Goal: Task Accomplishment & Management: Manage account settings

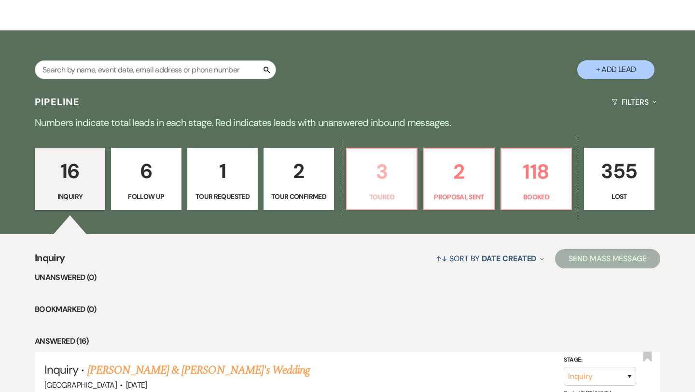
click at [395, 201] on p "Toured" at bounding box center [382, 197] width 58 height 11
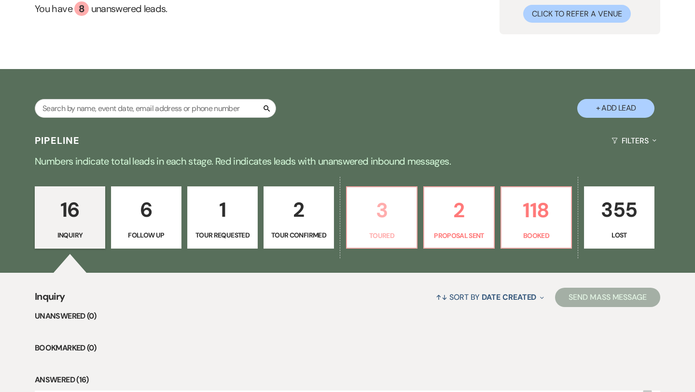
select select "5"
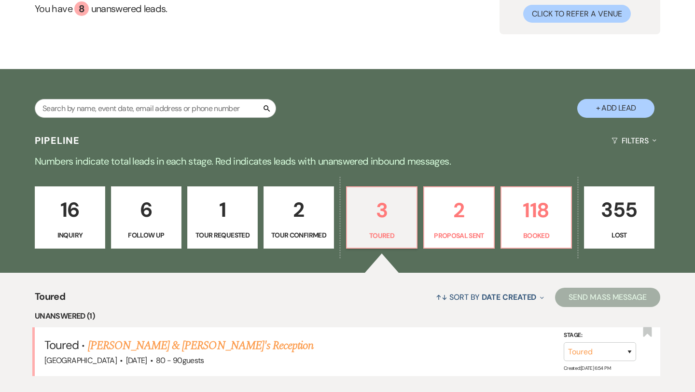
scroll to position [139, 0]
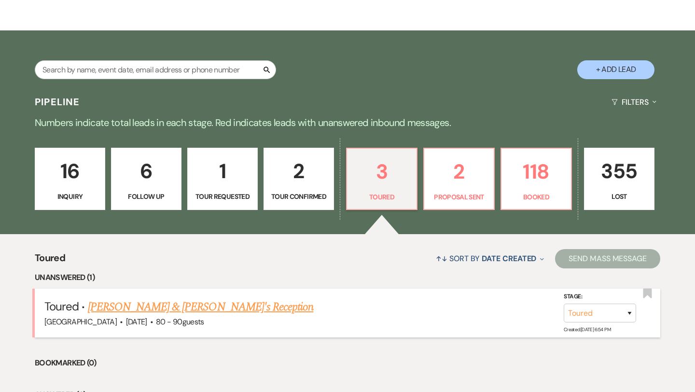
click at [222, 309] on link "[PERSON_NAME] & [PERSON_NAME]'s Reception" at bounding box center [201, 306] width 226 height 17
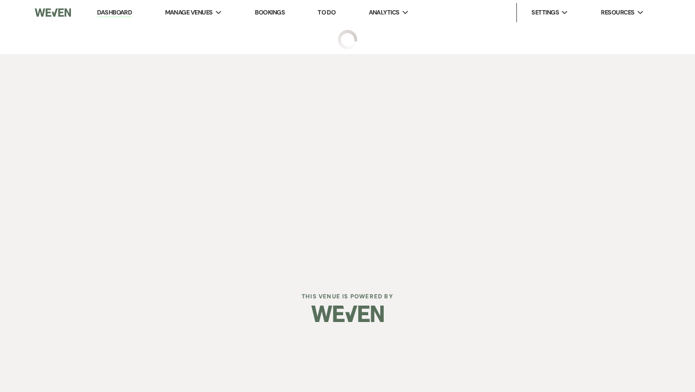
select select "5"
select select "16"
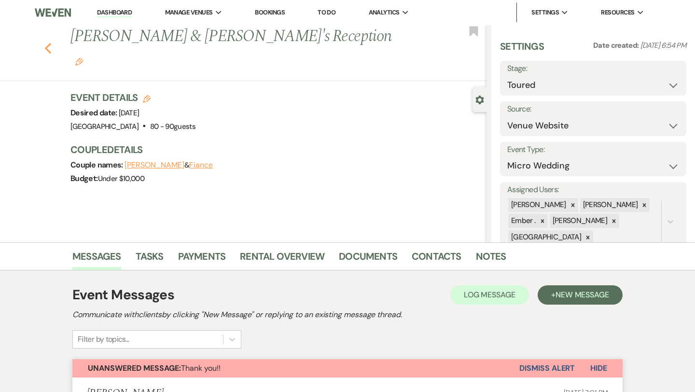
click at [48, 41] on button "Previous" at bounding box center [47, 48] width 7 height 14
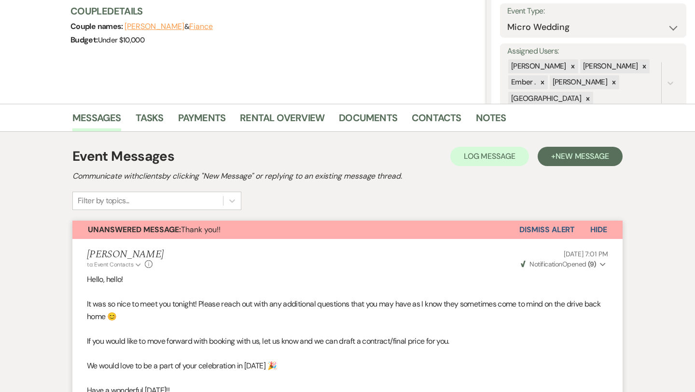
select select "5"
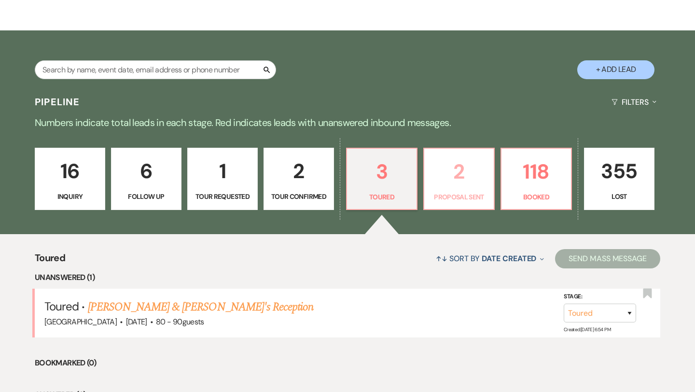
click at [474, 175] on p "2" at bounding box center [459, 171] width 58 height 32
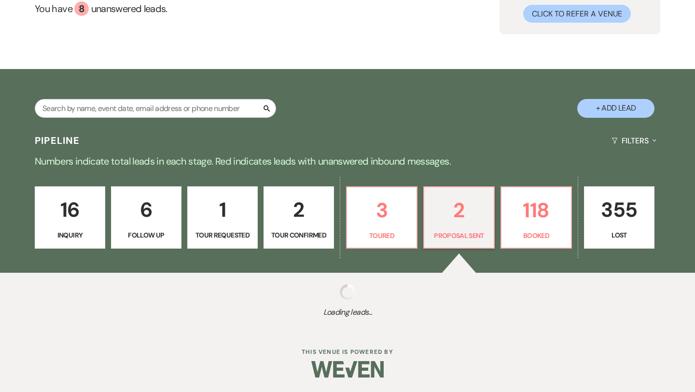
scroll to position [139, 0]
select select "6"
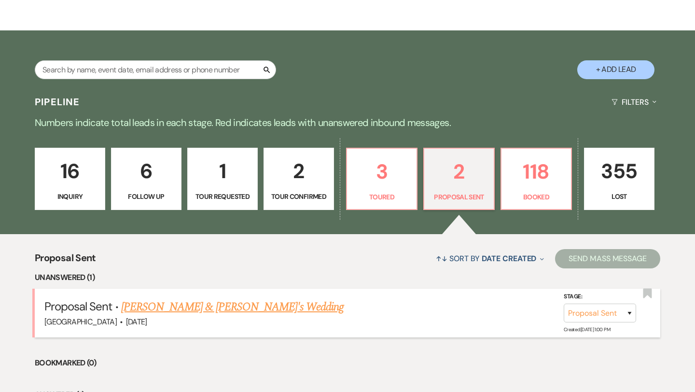
click at [227, 307] on link "[PERSON_NAME] & [PERSON_NAME]'s Wedding" at bounding box center [232, 306] width 223 height 17
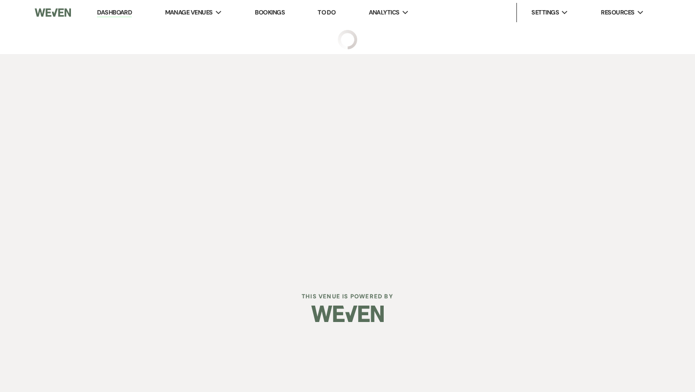
select select "6"
select select "5"
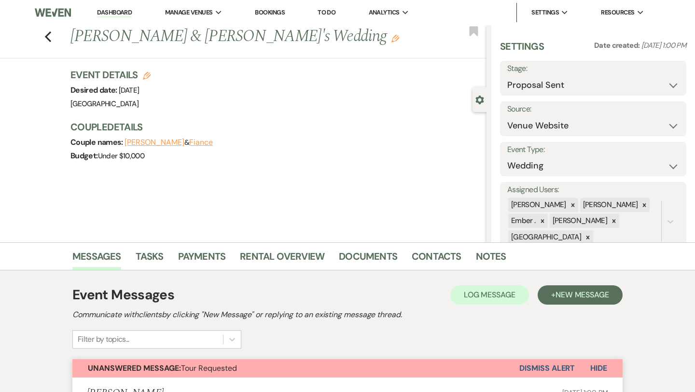
click at [117, 15] on link "Dashboard" at bounding box center [114, 12] width 35 height 9
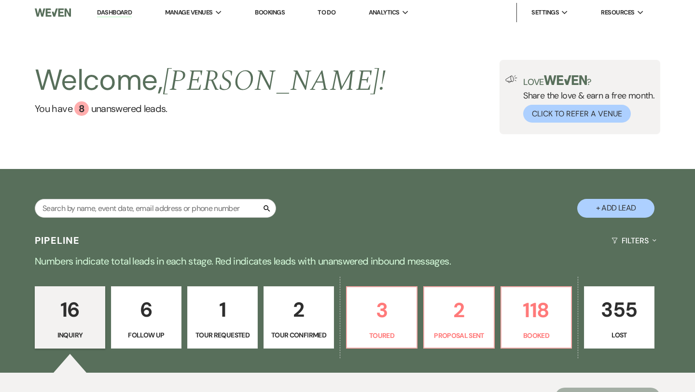
click at [285, 323] on p "2" at bounding box center [299, 310] width 58 height 32
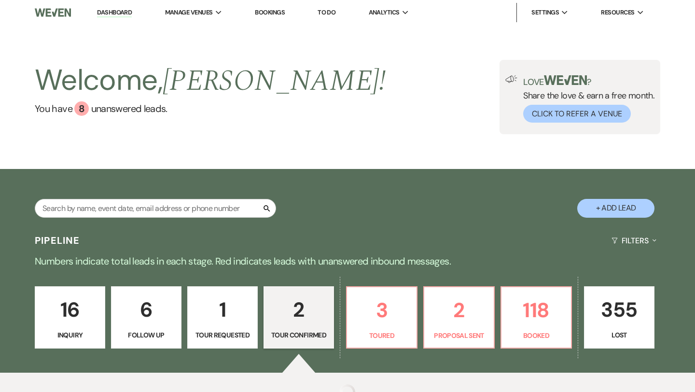
select select "4"
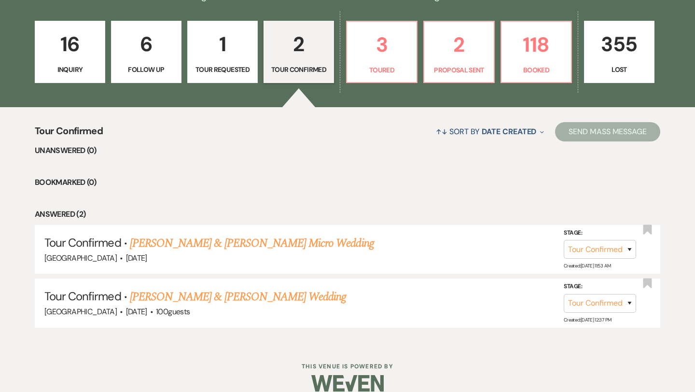
scroll to position [279, 0]
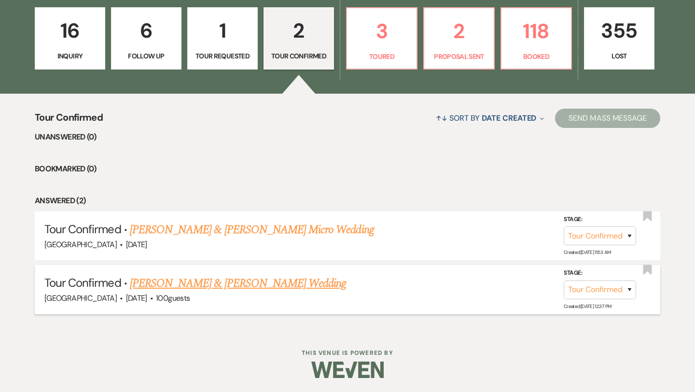
click at [290, 289] on link "[PERSON_NAME] & [PERSON_NAME] Wedding" at bounding box center [238, 283] width 216 height 17
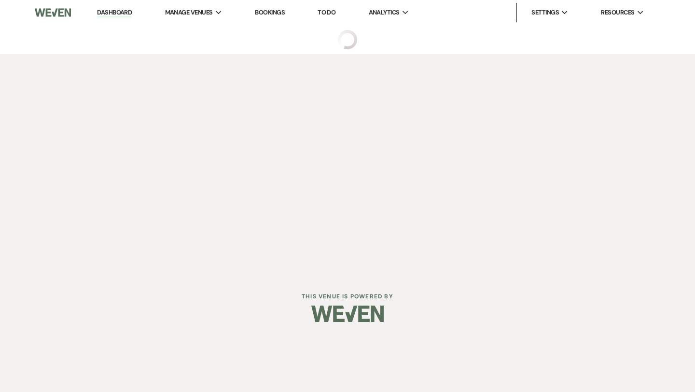
select select "4"
select select "5"
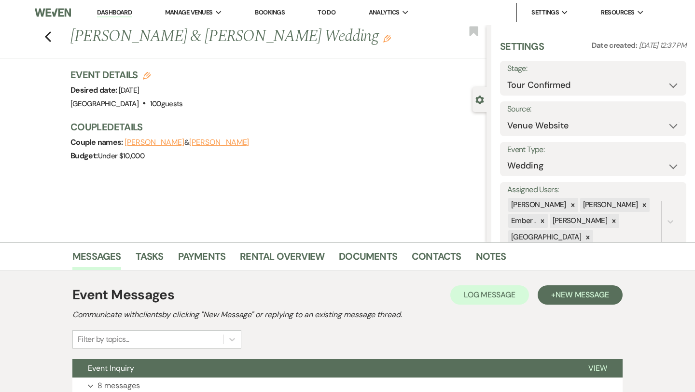
scroll to position [78, 0]
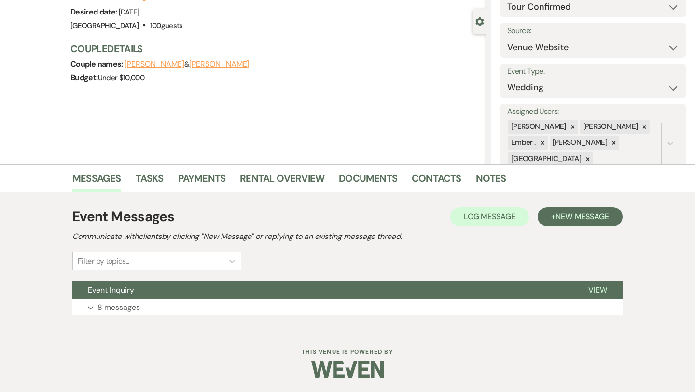
click at [290, 289] on button "Event Inquiry" at bounding box center [322, 290] width 501 height 18
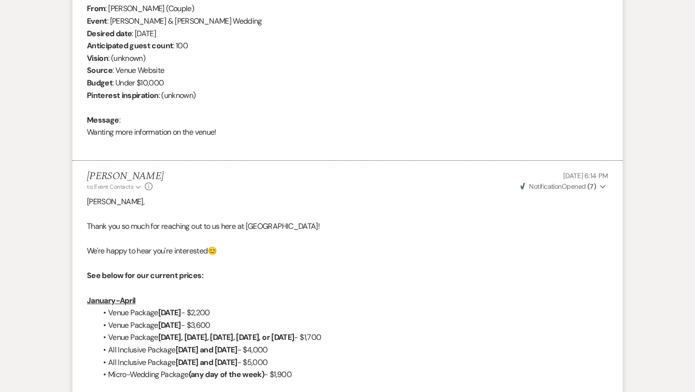
scroll to position [0, 0]
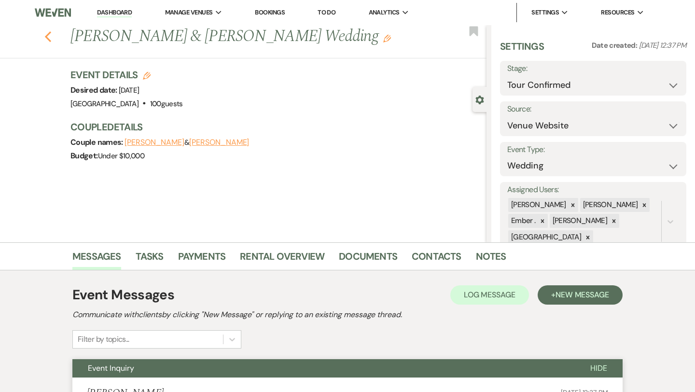
click at [46, 38] on use "button" at bounding box center [48, 36] width 6 height 11
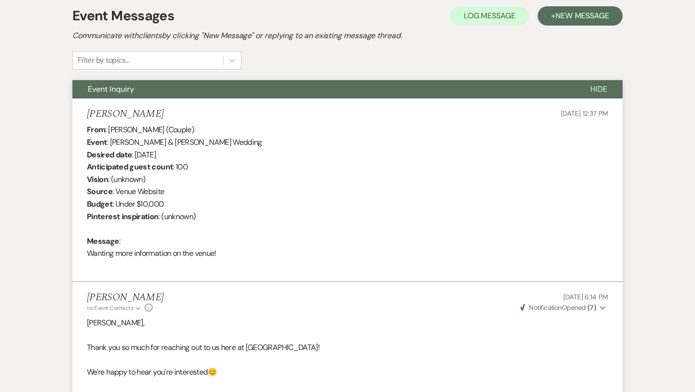
select select "4"
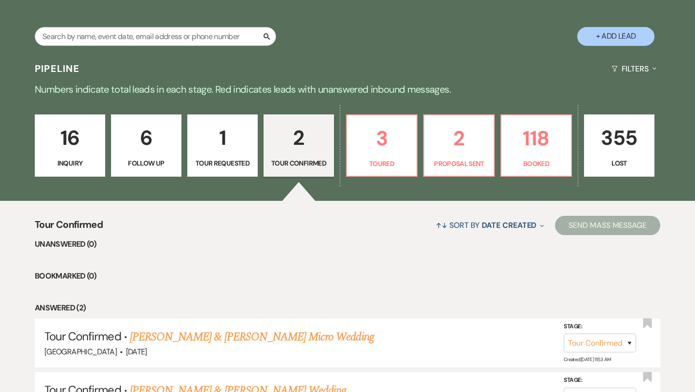
click at [125, 147] on p "6" at bounding box center [146, 138] width 58 height 32
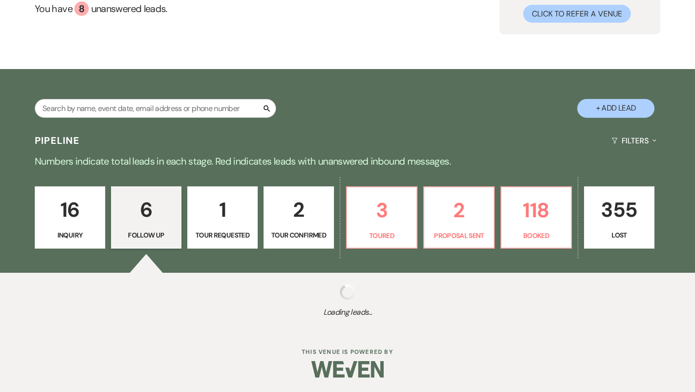
select select "9"
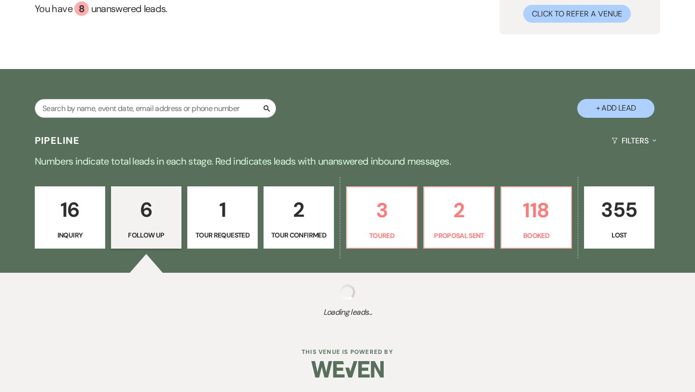
select select "9"
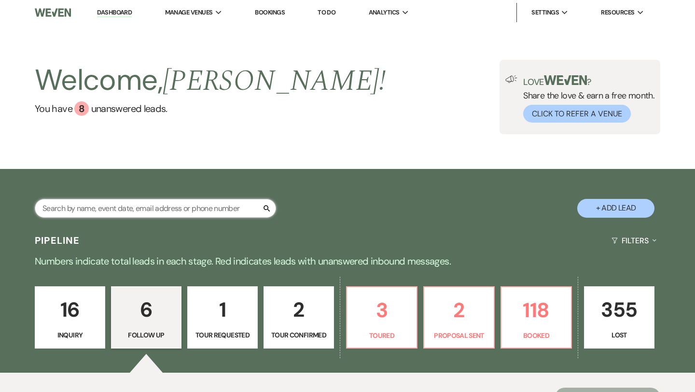
click at [126, 204] on input "text" at bounding box center [155, 208] width 241 height 19
type input "[PERSON_NAME]"
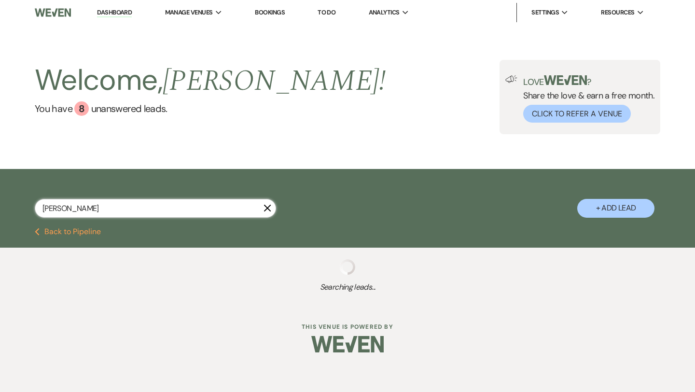
select select "4"
select select "8"
select select "5"
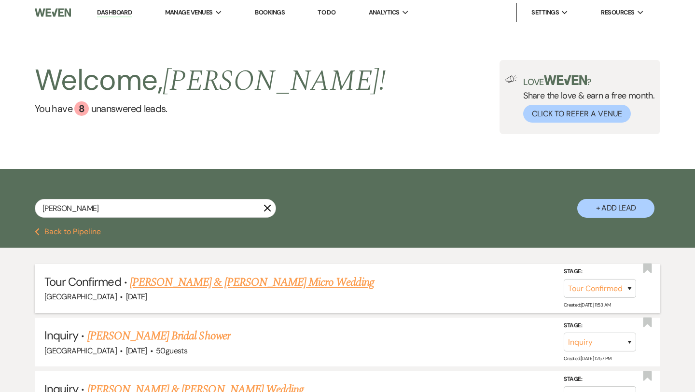
click at [174, 282] on link "[PERSON_NAME] & [PERSON_NAME] Micro Wedding" at bounding box center [252, 282] width 244 height 17
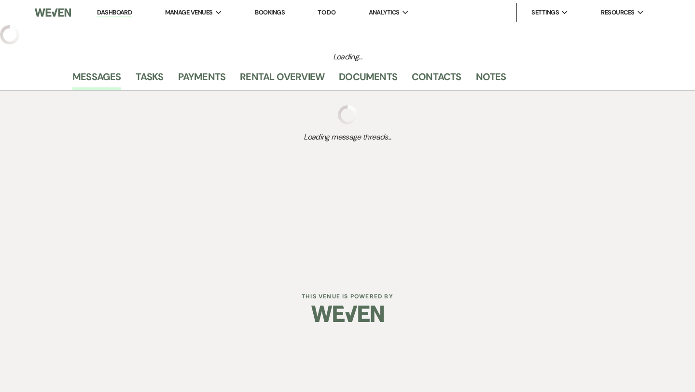
select select "4"
select select "5"
select select "16"
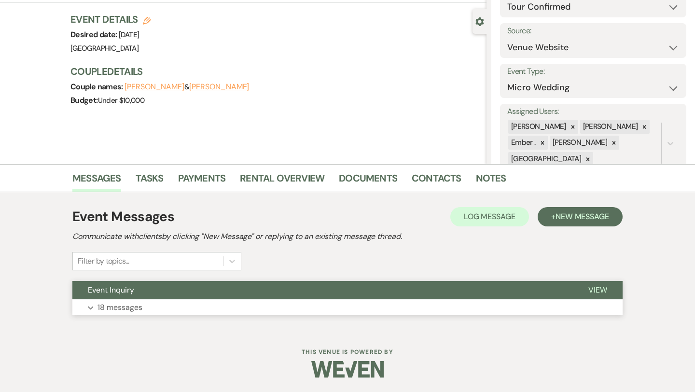
click at [172, 295] on button "Event Inquiry" at bounding box center [322, 290] width 501 height 18
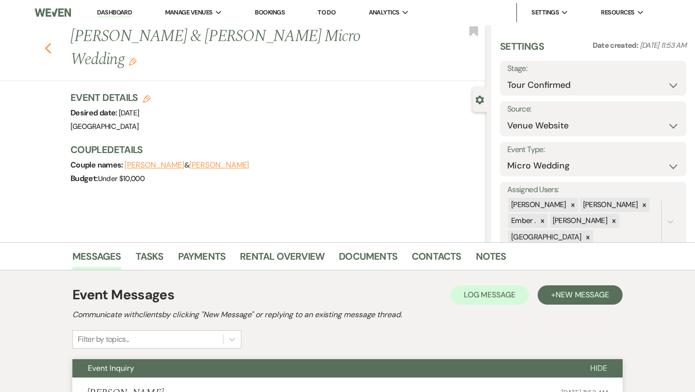
click at [48, 43] on use "button" at bounding box center [48, 48] width 6 height 11
select select "4"
select select "8"
select select "5"
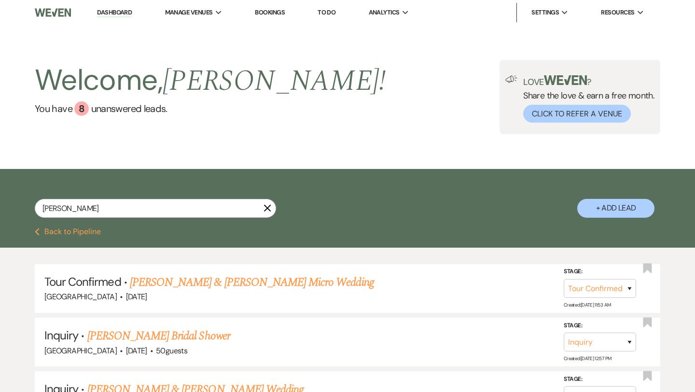
click at [95, 228] on button "Previous Back to Pipeline" at bounding box center [68, 232] width 66 height 8
select select "9"
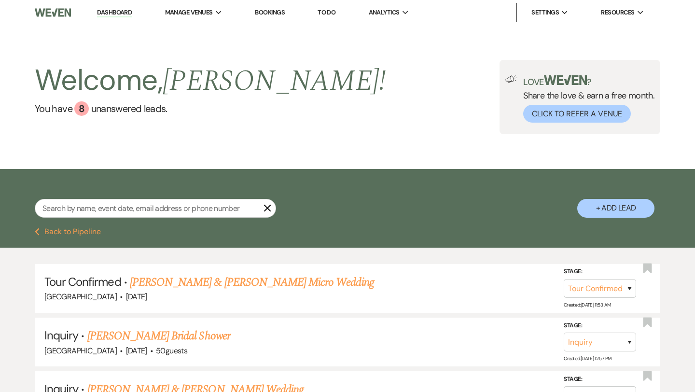
select select "9"
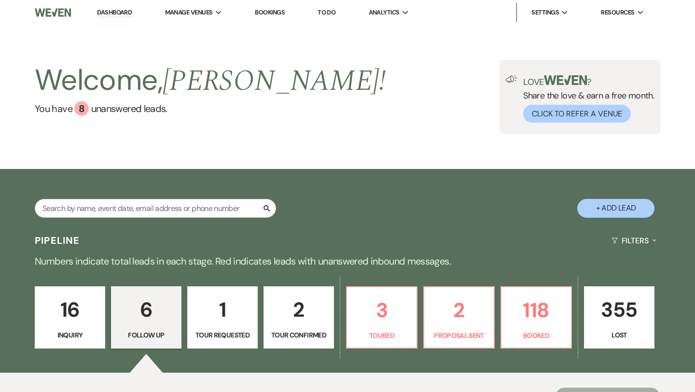
scroll to position [89, 0]
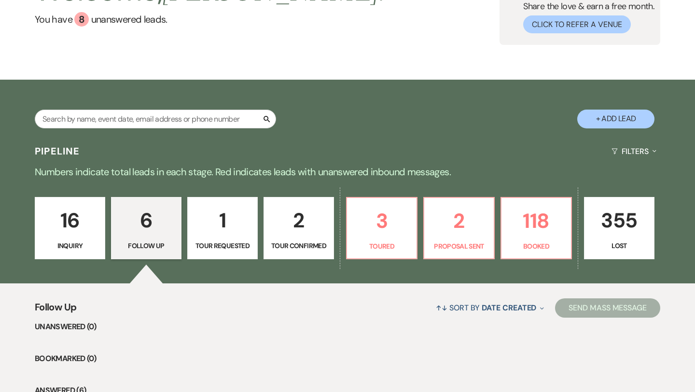
click at [287, 234] on p "2" at bounding box center [299, 220] width 58 height 32
select select "4"
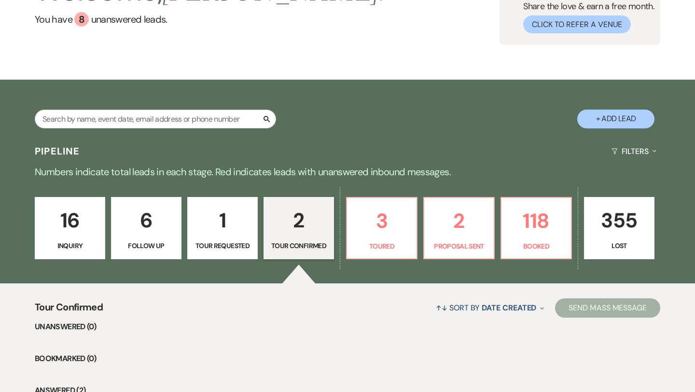
click at [225, 246] on p "Tour Requested" at bounding box center [223, 245] width 58 height 11
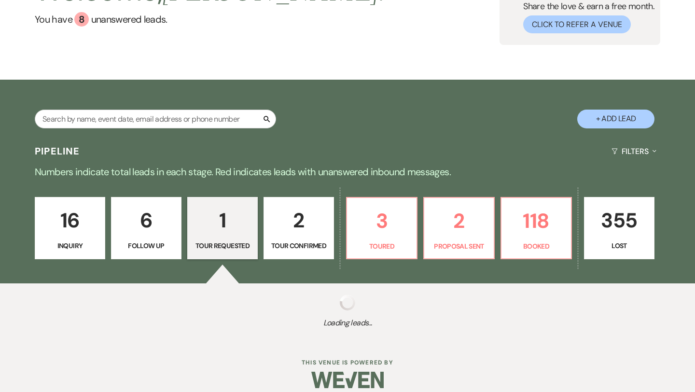
select select "2"
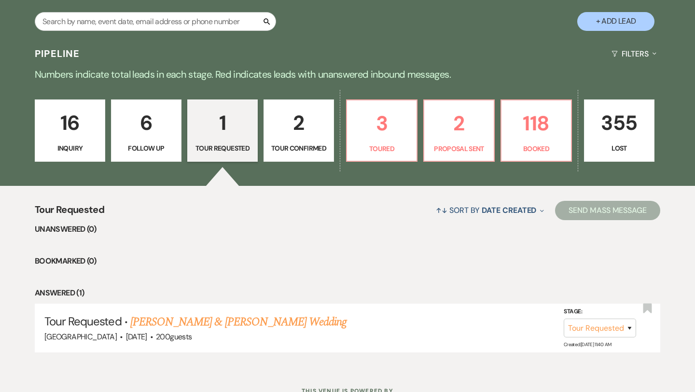
scroll to position [188, 0]
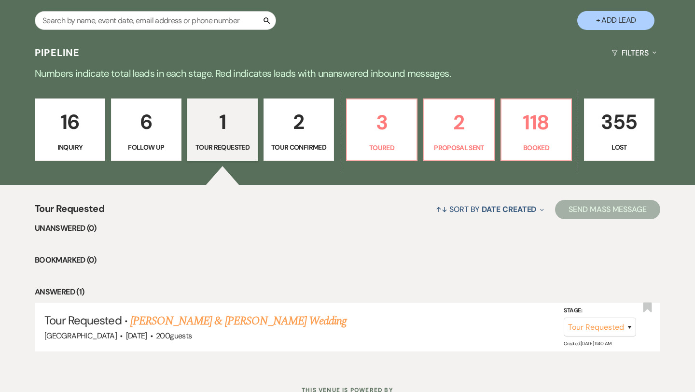
click at [300, 117] on p "2" at bounding box center [299, 122] width 58 height 32
select select "4"
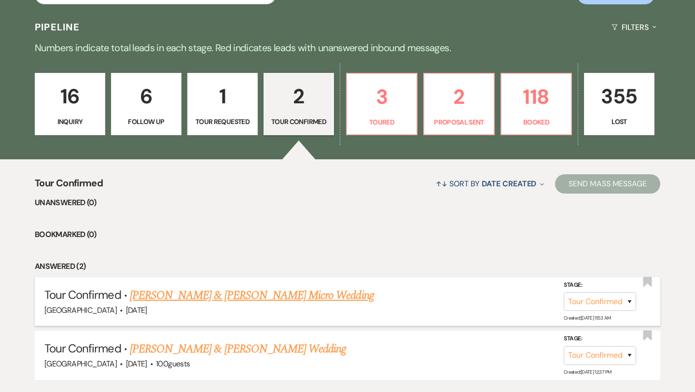
scroll to position [217, 0]
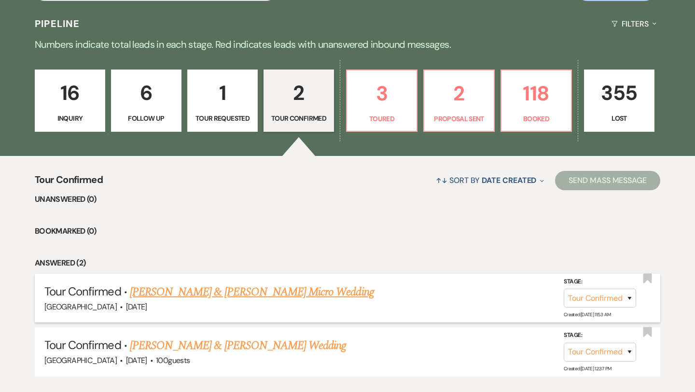
click at [246, 291] on link "[PERSON_NAME] & [PERSON_NAME] Micro Wedding" at bounding box center [252, 291] width 244 height 17
select select "4"
select select "5"
select select "16"
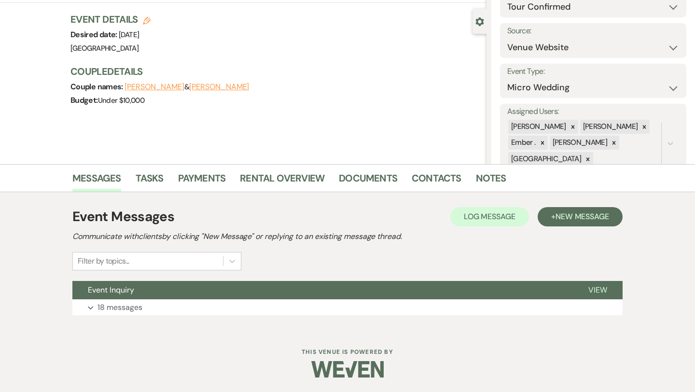
click at [246, 291] on button "Event Inquiry" at bounding box center [322, 290] width 501 height 18
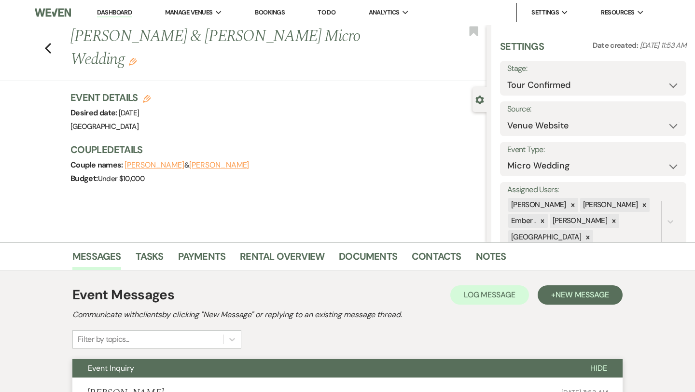
click at [110, 20] on li "Dashboard" at bounding box center [114, 12] width 44 height 19
click at [109, 14] on link "Dashboard" at bounding box center [114, 12] width 35 height 9
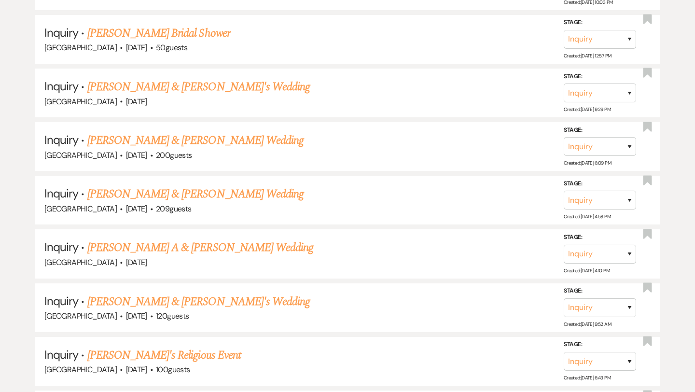
scroll to position [1024, 0]
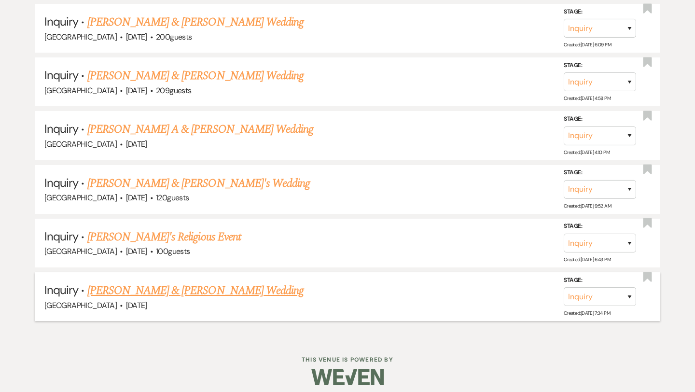
click at [126, 287] on link "[PERSON_NAME] & [PERSON_NAME] Wedding" at bounding box center [195, 290] width 216 height 17
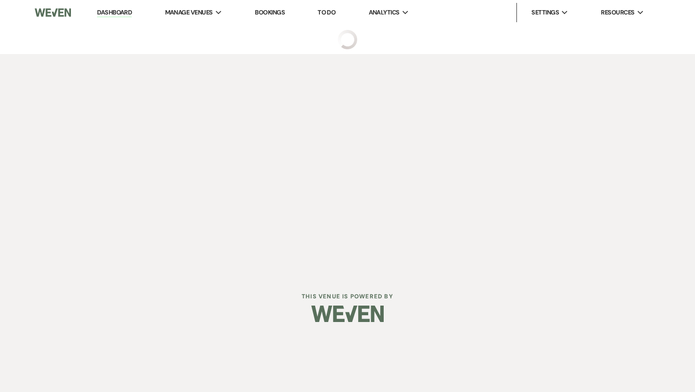
select select "5"
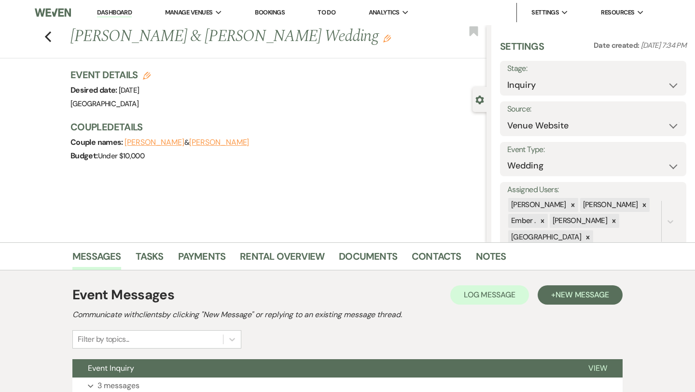
scroll to position [78, 0]
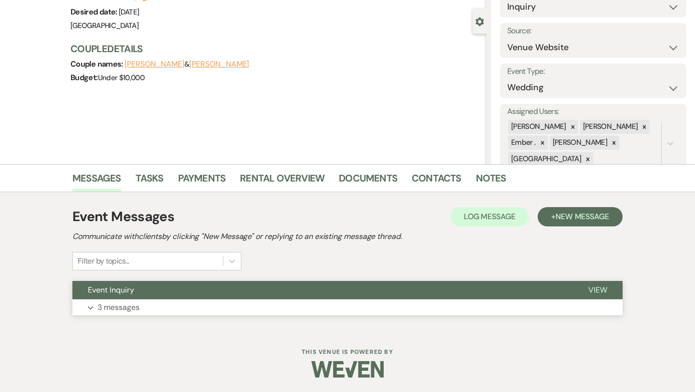
click at [125, 301] on p "3 messages" at bounding box center [119, 307] width 42 height 13
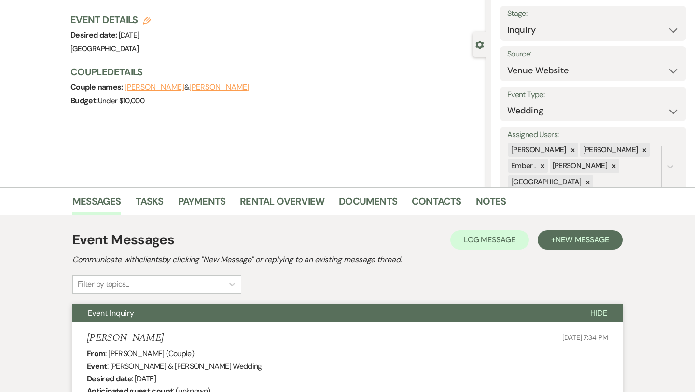
scroll to position [0, 0]
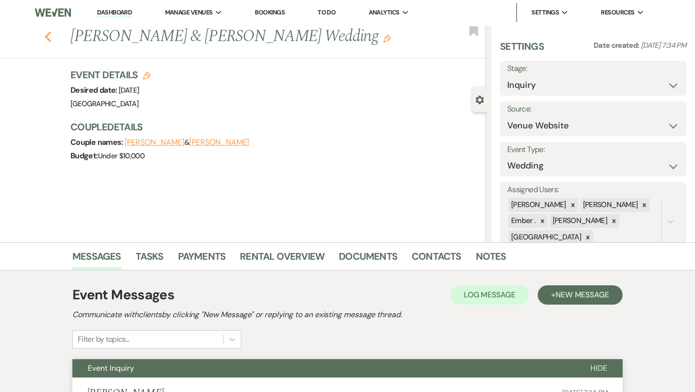
click at [50, 36] on icon "Previous" at bounding box center [47, 37] width 7 height 12
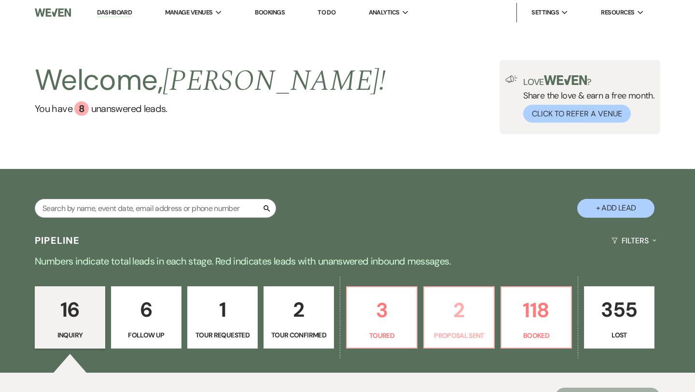
click at [441, 331] on p "Proposal Sent" at bounding box center [459, 335] width 58 height 11
select select "6"
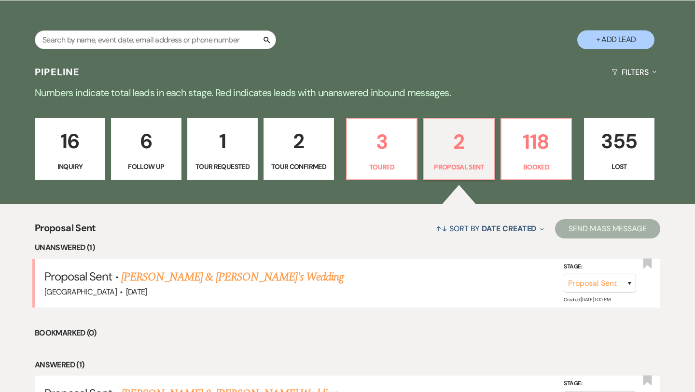
scroll to position [171, 0]
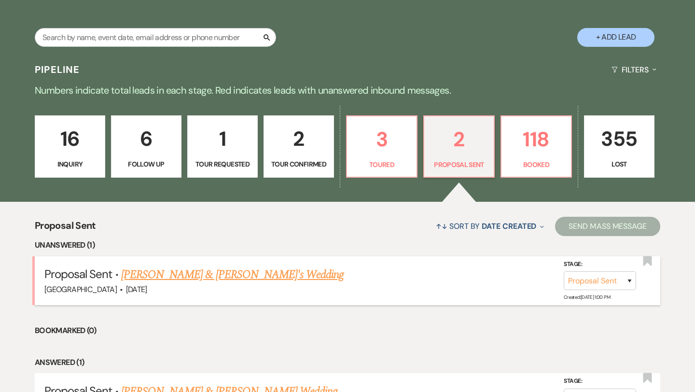
click at [253, 281] on link "[PERSON_NAME] & [PERSON_NAME]'s Wedding" at bounding box center [232, 274] width 223 height 17
select select "6"
select select "5"
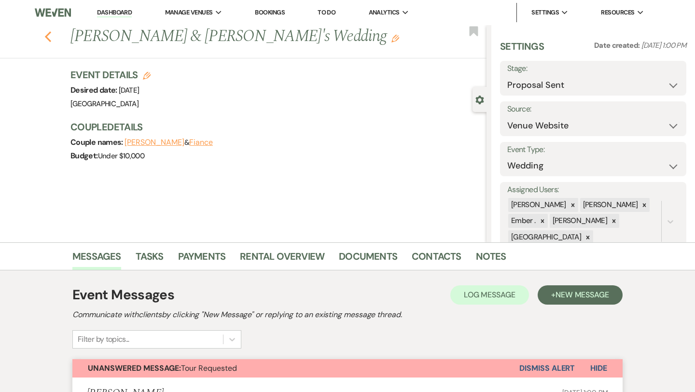
click at [50, 40] on use "button" at bounding box center [48, 36] width 6 height 11
select select "6"
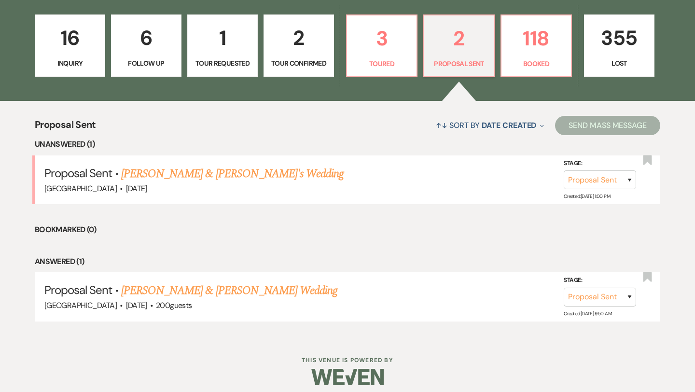
scroll to position [218, 0]
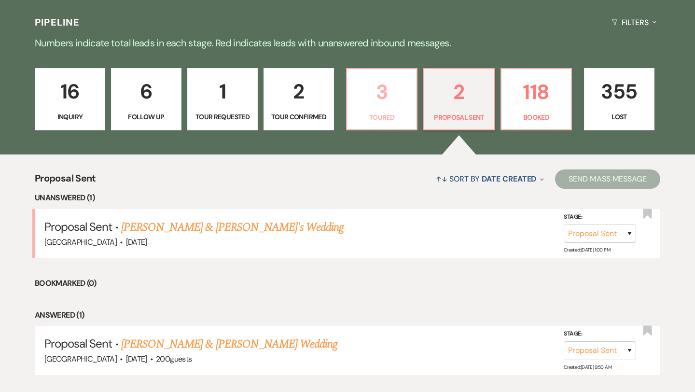
click at [403, 110] on link "3 Toured" at bounding box center [381, 99] width 71 height 63
select select "5"
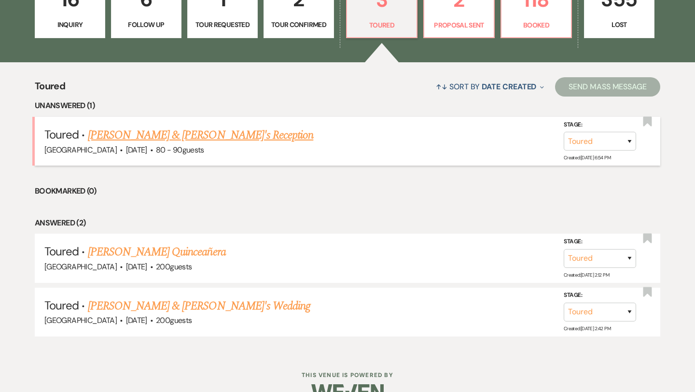
scroll to position [310, 0]
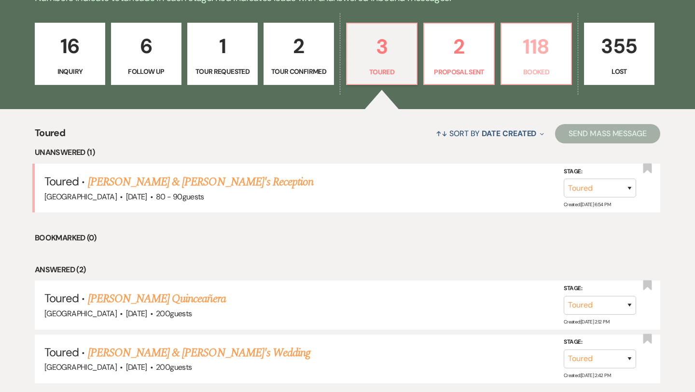
click at [523, 59] on p "118" at bounding box center [536, 46] width 58 height 32
